Goal: Transaction & Acquisition: Purchase product/service

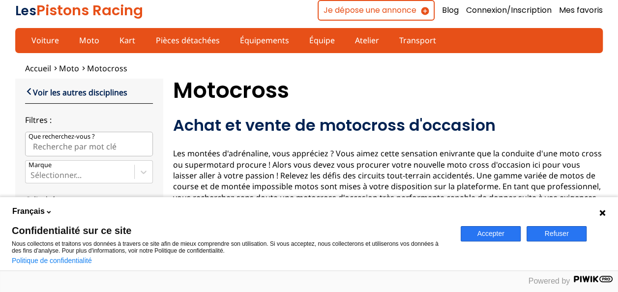
click at [601, 212] on icon at bounding box center [602, 213] width 6 height 6
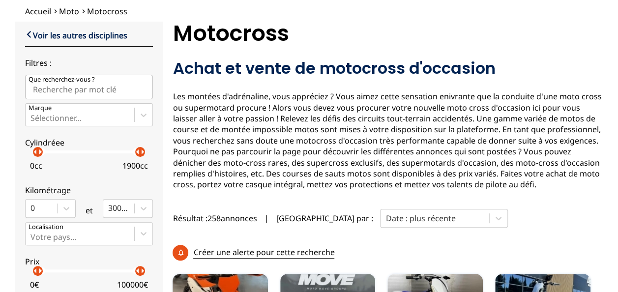
scroll to position [54, 0]
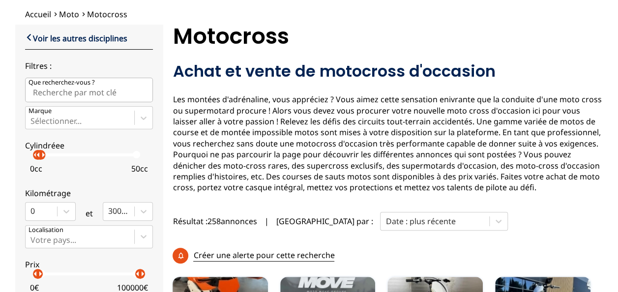
drag, startPoint x: 137, startPoint y: 153, endPoint x: 37, endPoint y: 149, distance: 99.9
click at [37, 149] on p "arrow_right" at bounding box center [43, 155] width 12 height 12
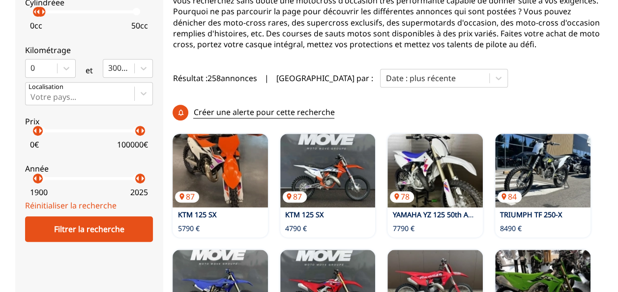
scroll to position [200, 0]
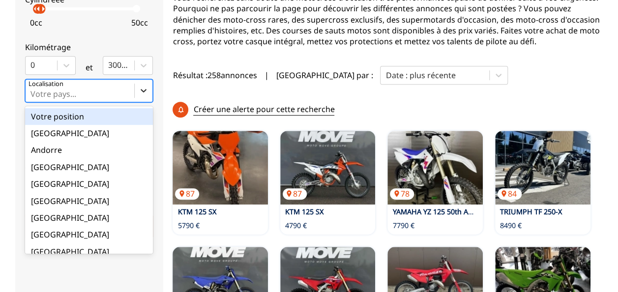
click at [146, 84] on div at bounding box center [144, 91] width 18 height 18
click at [32, 89] on input "option Votre position focused, 1 of 18. 18 results available. Use Up and Down t…" at bounding box center [31, 93] width 2 height 9
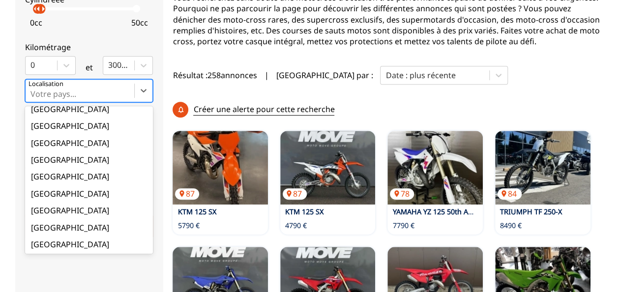
scroll to position [61, 0]
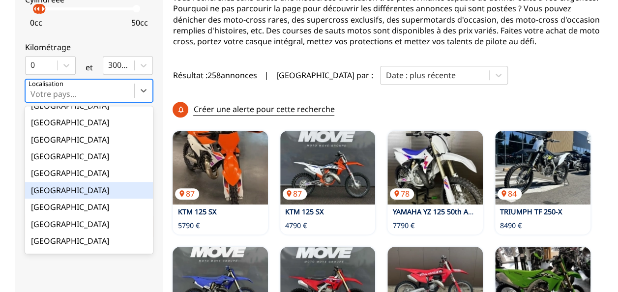
click at [41, 189] on div "[GEOGRAPHIC_DATA]" at bounding box center [89, 190] width 128 height 17
click at [32, 98] on input "option France focused, 9 of 18. 18 results available. Use Up and Down to choose…" at bounding box center [31, 93] width 2 height 9
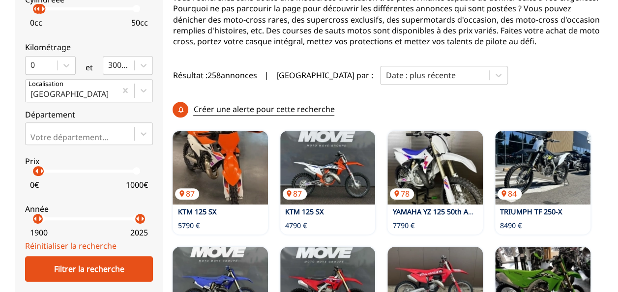
drag, startPoint x: 138, startPoint y: 168, endPoint x: 36, endPoint y: 164, distance: 101.9
click at [36, 165] on p "arrow_right" at bounding box center [42, 171] width 12 height 12
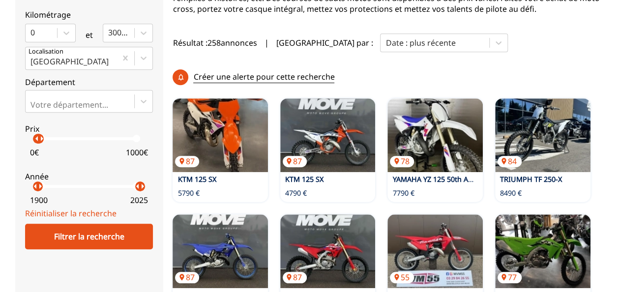
scroll to position [269, 0]
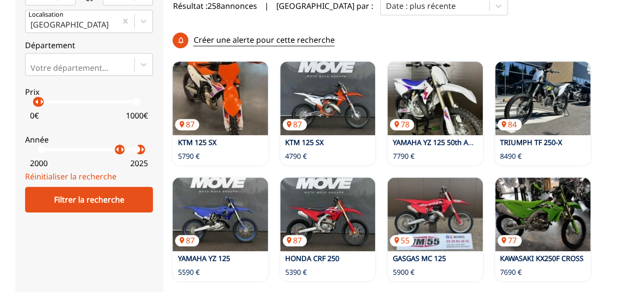
drag, startPoint x: 35, startPoint y: 148, endPoint x: 116, endPoint y: 147, distance: 80.7
click at [117, 147] on p "arrow_right" at bounding box center [123, 150] width 12 height 12
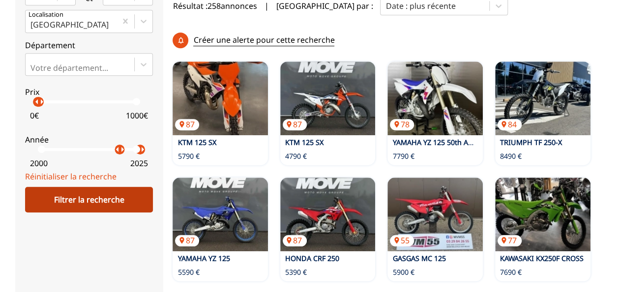
click at [120, 196] on div "Filtrer la recherche" at bounding box center [89, 200] width 128 height 26
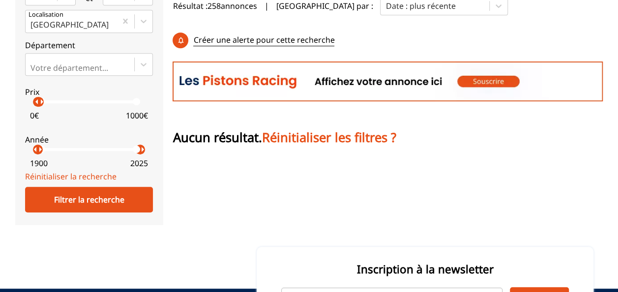
drag, startPoint x: 117, startPoint y: 148, endPoint x: 0, endPoint y: 158, distance: 117.0
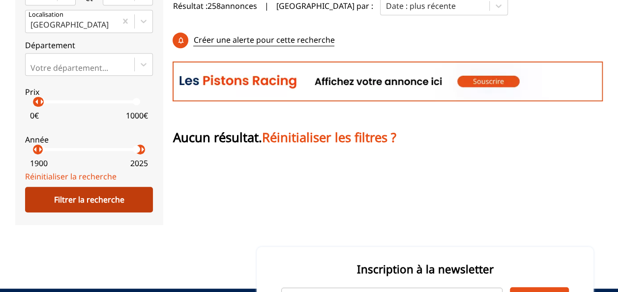
click at [71, 192] on div "Filtrer la recherche" at bounding box center [89, 200] width 128 height 26
click at [120, 200] on div "Filtrer la recherche" at bounding box center [89, 200] width 128 height 26
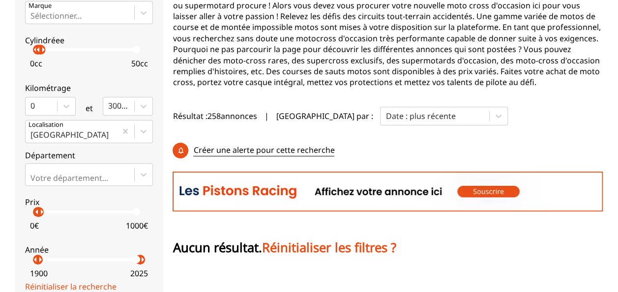
scroll to position [162, 0]
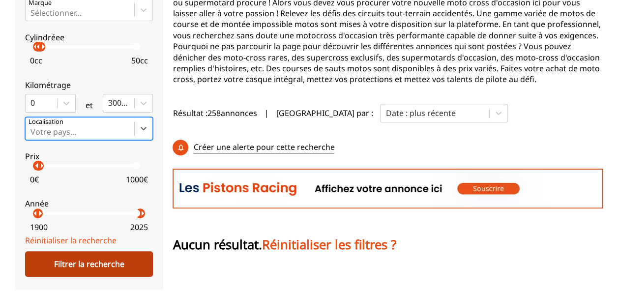
click at [126, 259] on div "Filtrer la recherche" at bounding box center [89, 264] width 128 height 26
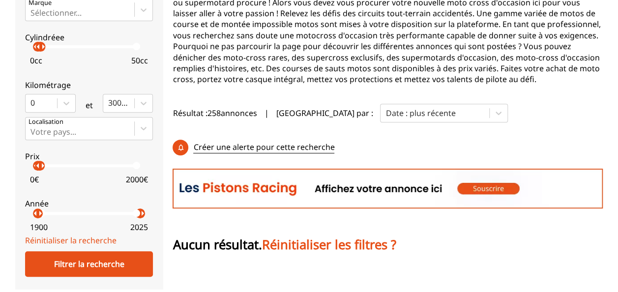
click at [37, 167] on p "arrow_right" at bounding box center [43, 166] width 12 height 12
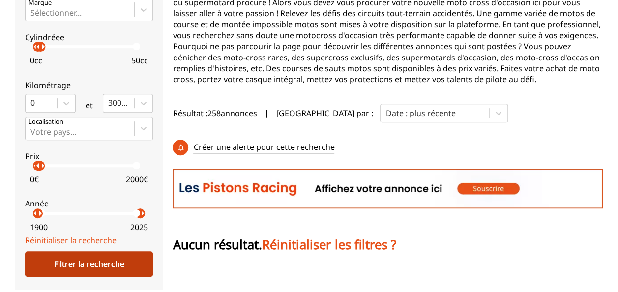
click at [82, 255] on div "Filtrer la recherche" at bounding box center [89, 264] width 128 height 26
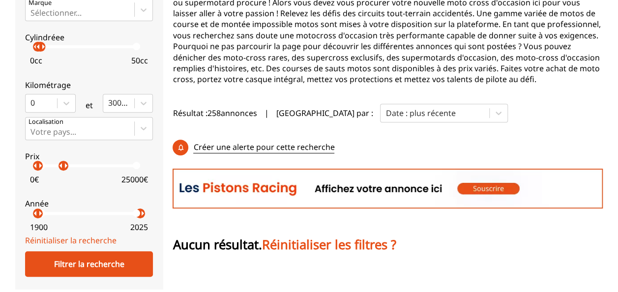
drag, startPoint x: 36, startPoint y: 165, endPoint x: 60, endPoint y: 165, distance: 23.6
click at [60, 165] on p "arrow_right" at bounding box center [66, 166] width 12 height 12
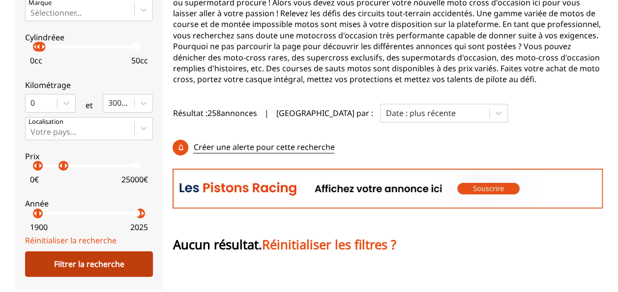
click at [87, 260] on div "Filtrer la recherche" at bounding box center [89, 264] width 128 height 26
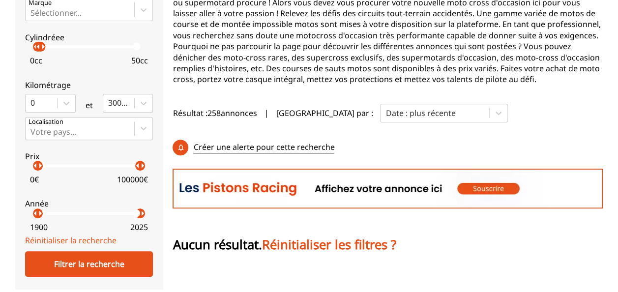
drag, startPoint x: 60, startPoint y: 161, endPoint x: 189, endPoint y: 168, distance: 129.5
click at [189, 168] on div "close Voir les autres disciplines Filtres : Que recherchez-vous ? Marque Sélect…" at bounding box center [308, 102] width 587 height 372
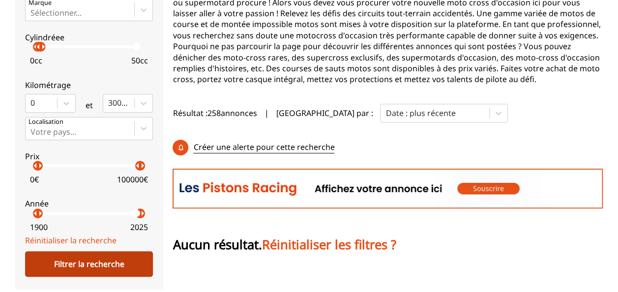
click at [128, 257] on div "Filtrer la recherche" at bounding box center [89, 264] width 128 height 26
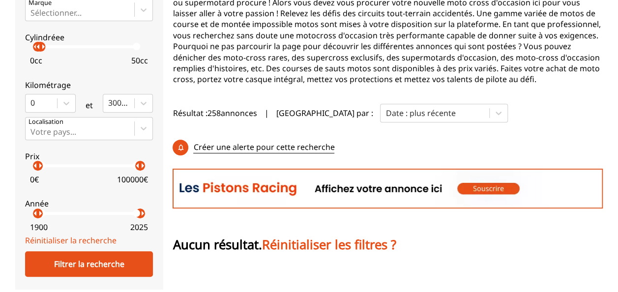
scroll to position [0, 0]
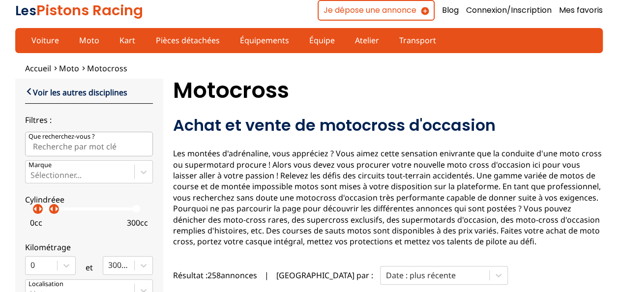
drag, startPoint x: 41, startPoint y: 207, endPoint x: 52, endPoint y: 208, distance: 11.4
click at [52, 208] on p "arrow_right" at bounding box center [57, 209] width 12 height 12
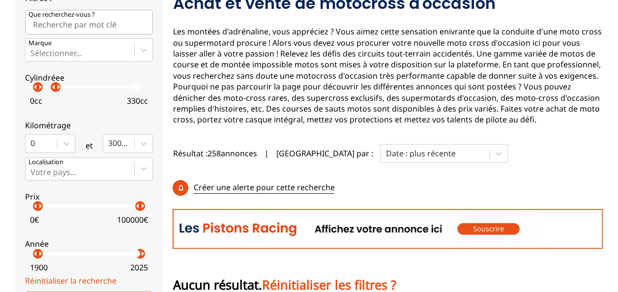
scroll to position [146, 0]
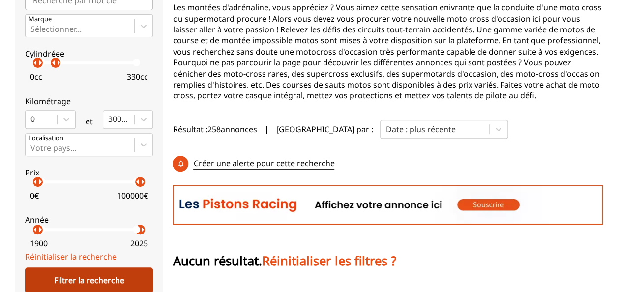
click at [100, 273] on div "Filtrer la recherche" at bounding box center [89, 281] width 128 height 26
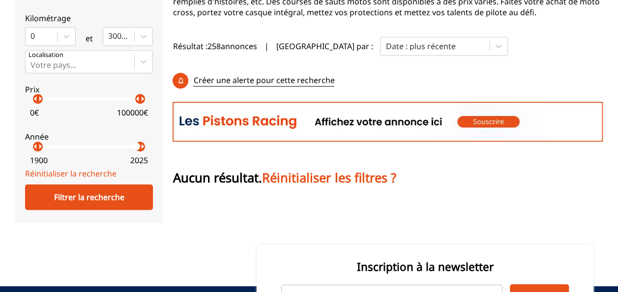
scroll to position [0, 0]
